Goal: Information Seeking & Learning: Check status

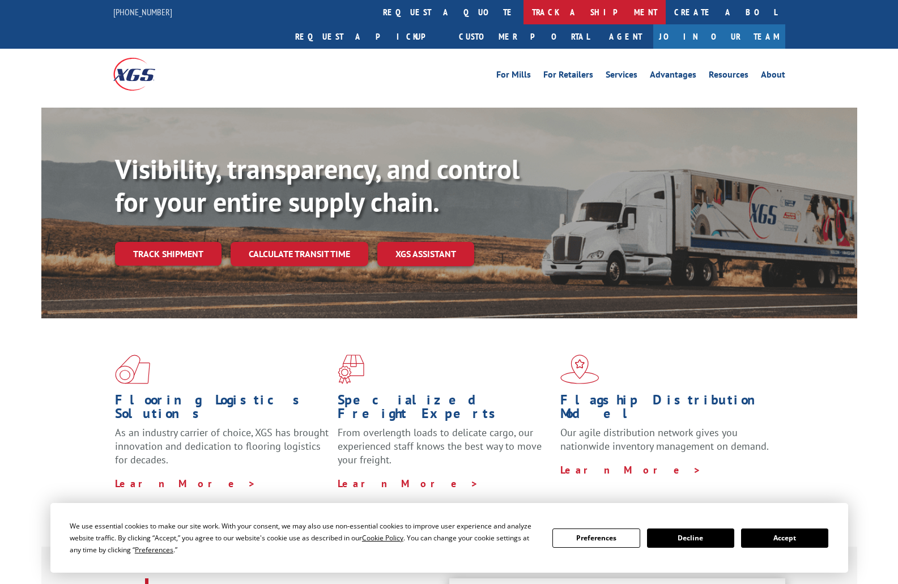
click at [523, 14] on link "track a shipment" at bounding box center [594, 12] width 142 height 24
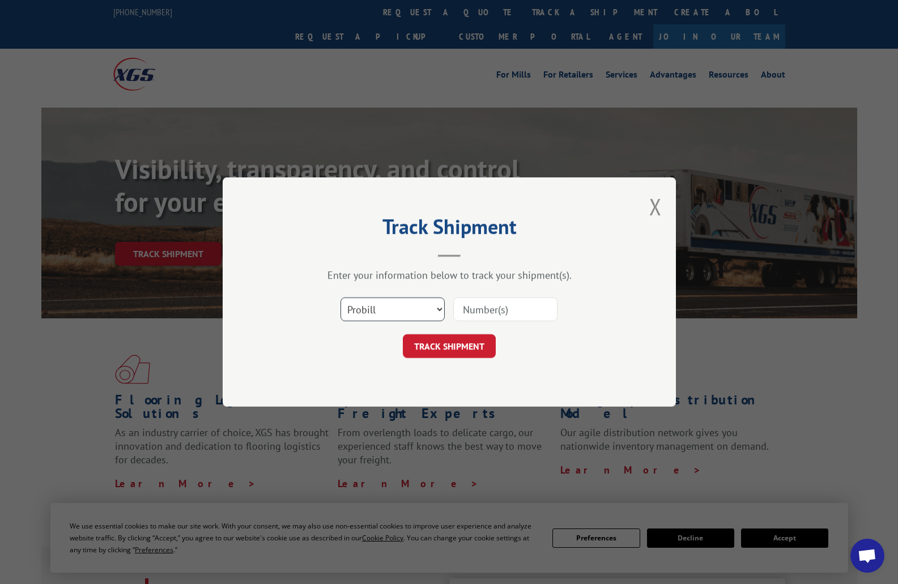
click at [422, 311] on select "Select category... Probill BOL PO" at bounding box center [392, 309] width 104 height 24
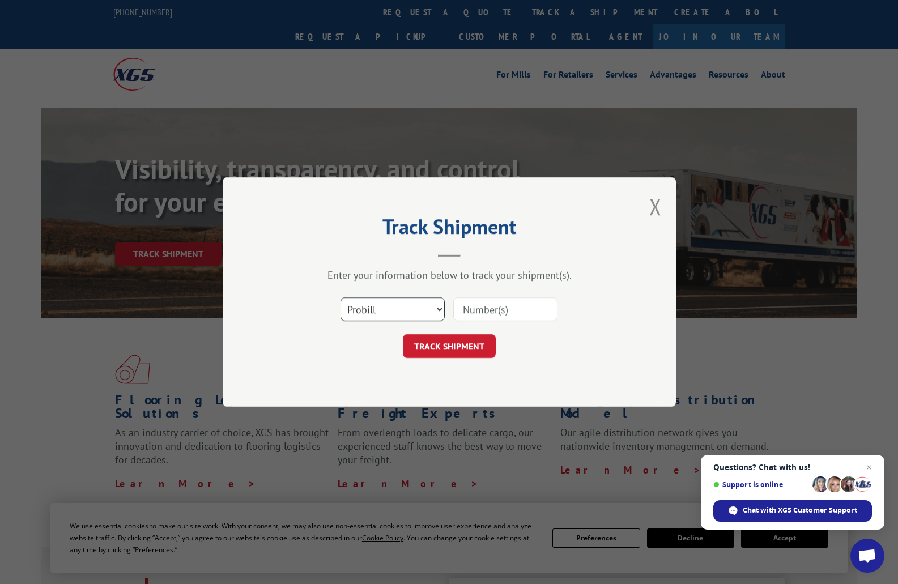
select select "po"
click at [340, 297] on select "Select category... Probill BOL PO" at bounding box center [392, 309] width 104 height 24
click at [469, 314] on input at bounding box center [505, 309] width 104 height 24
type input "205685"
click button "TRACK SHIPMENT" at bounding box center [449, 346] width 93 height 24
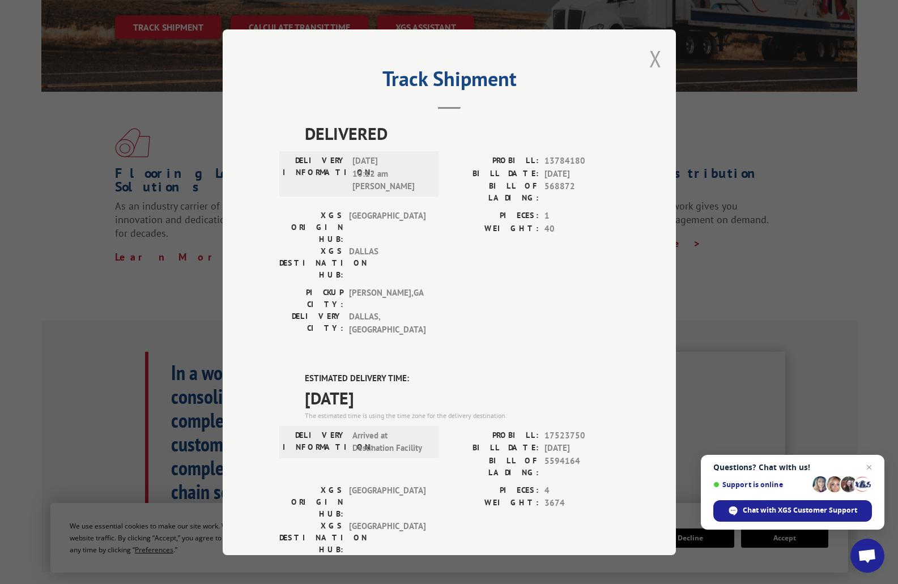
click at [649, 62] on button "Close modal" at bounding box center [655, 59] width 12 height 30
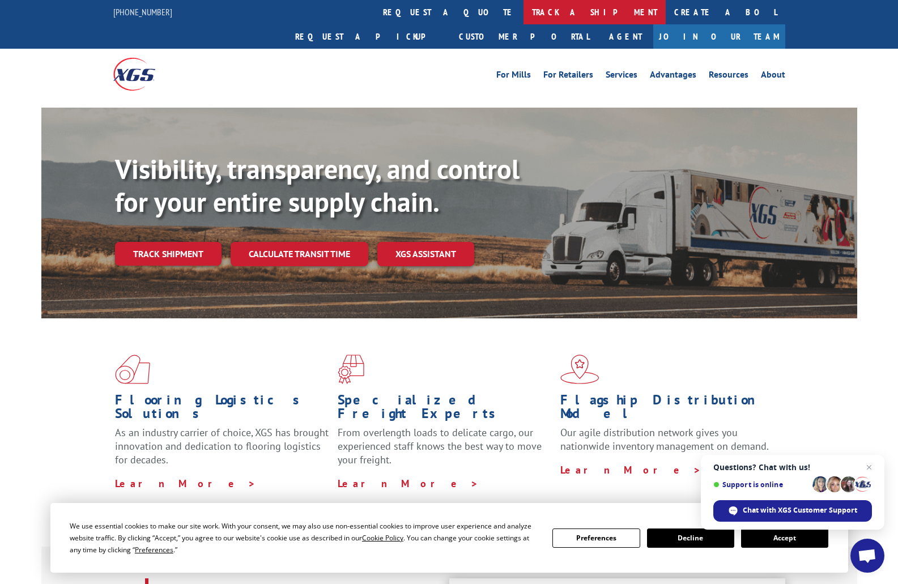
click at [523, 17] on link "track a shipment" at bounding box center [594, 12] width 142 height 24
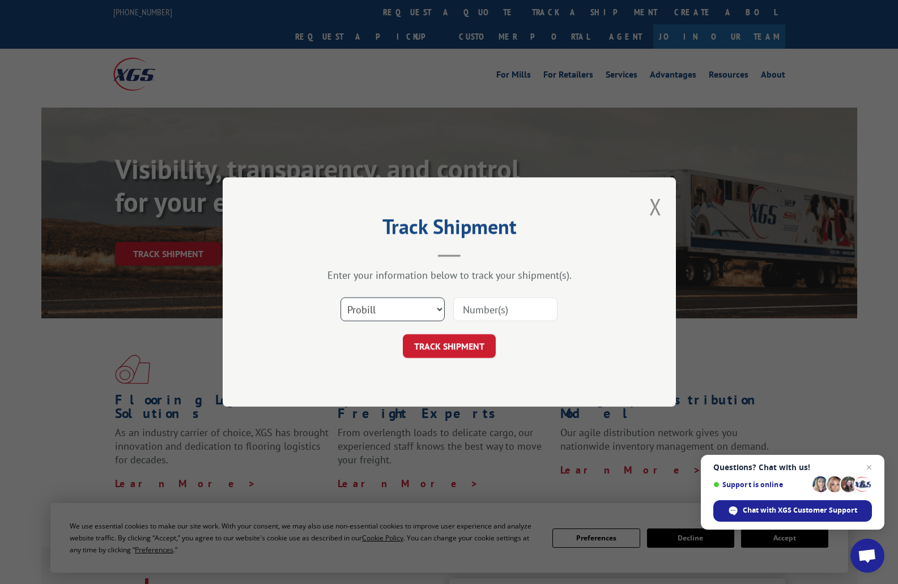
click at [440, 313] on select "Select category... Probill BOL PO" at bounding box center [392, 309] width 104 height 24
select select "po"
click at [340, 297] on select "Select category... Probill BOL PO" at bounding box center [392, 309] width 104 height 24
click at [500, 302] on input at bounding box center [505, 309] width 104 height 24
type input "205689"
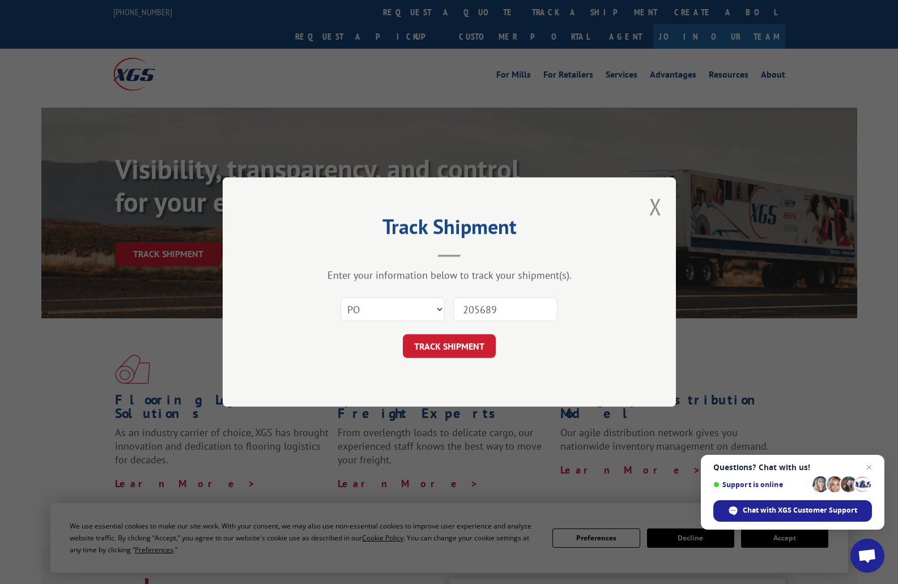
click button "TRACK SHIPMENT" at bounding box center [449, 346] width 93 height 24
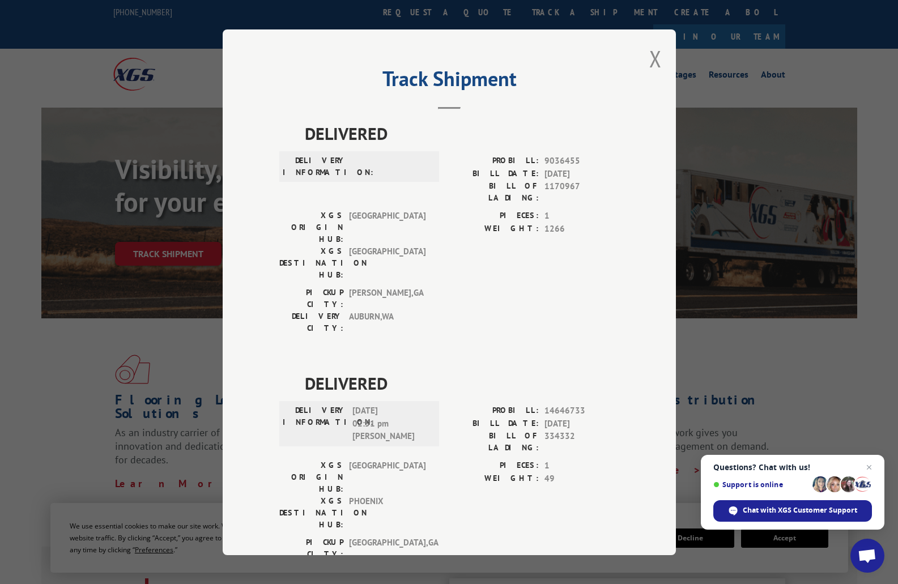
click at [640, 69] on div "Track Shipment DELIVERED DELIVERY INFORMATION: PROBILL: 9036455 BILL DATE: [DAT…" at bounding box center [449, 292] width 453 height 526
click at [653, 62] on button "Close modal" at bounding box center [655, 59] width 12 height 30
